Goal: Entertainment & Leisure: Browse casually

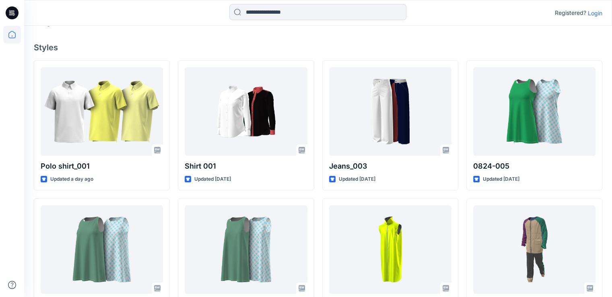
scroll to position [241, 0]
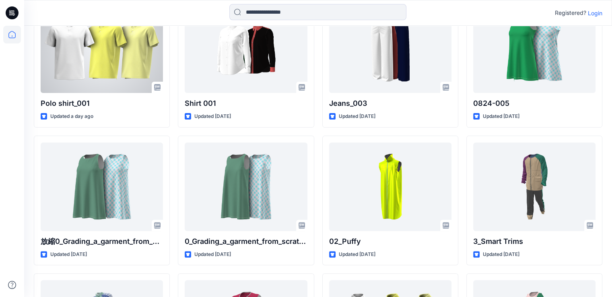
click at [88, 65] on div at bounding box center [102, 48] width 122 height 89
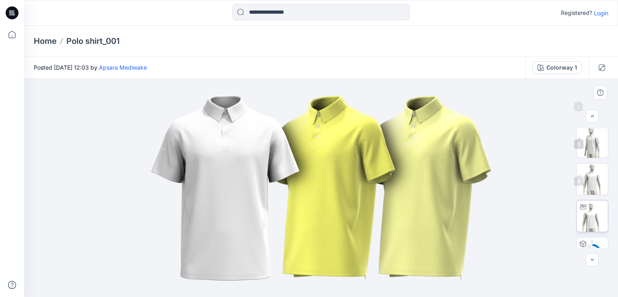
scroll to position [98, 0]
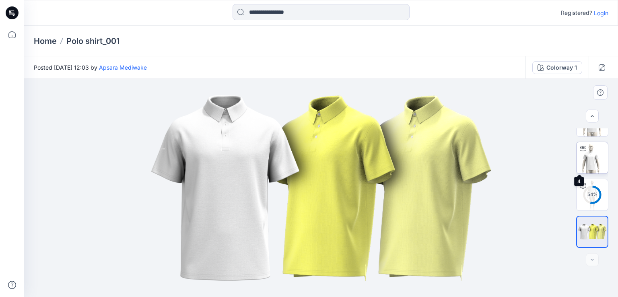
click at [594, 159] on img at bounding box center [592, 157] width 31 height 31
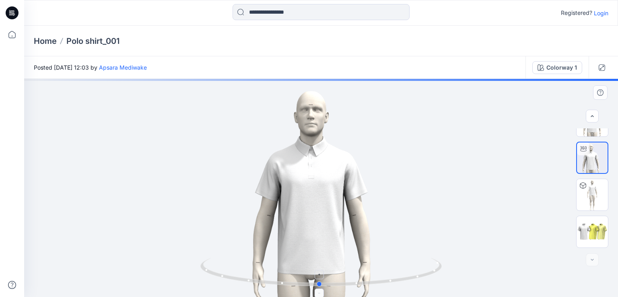
drag, startPoint x: 397, startPoint y: 283, endPoint x: 439, endPoint y: 271, distance: 43.9
click at [438, 271] on icon at bounding box center [321, 273] width 243 height 30
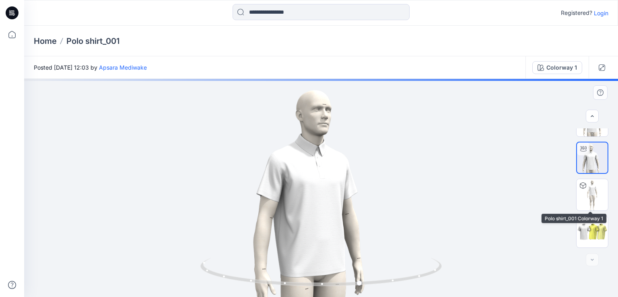
drag, startPoint x: 597, startPoint y: 204, endPoint x: 320, endPoint y: 227, distance: 277.8
click at [597, 204] on img at bounding box center [592, 194] width 31 height 31
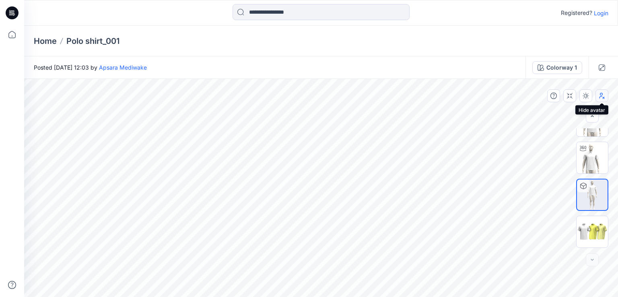
click at [600, 99] on button "button" at bounding box center [602, 95] width 13 height 13
